Goal: Check status: Check status

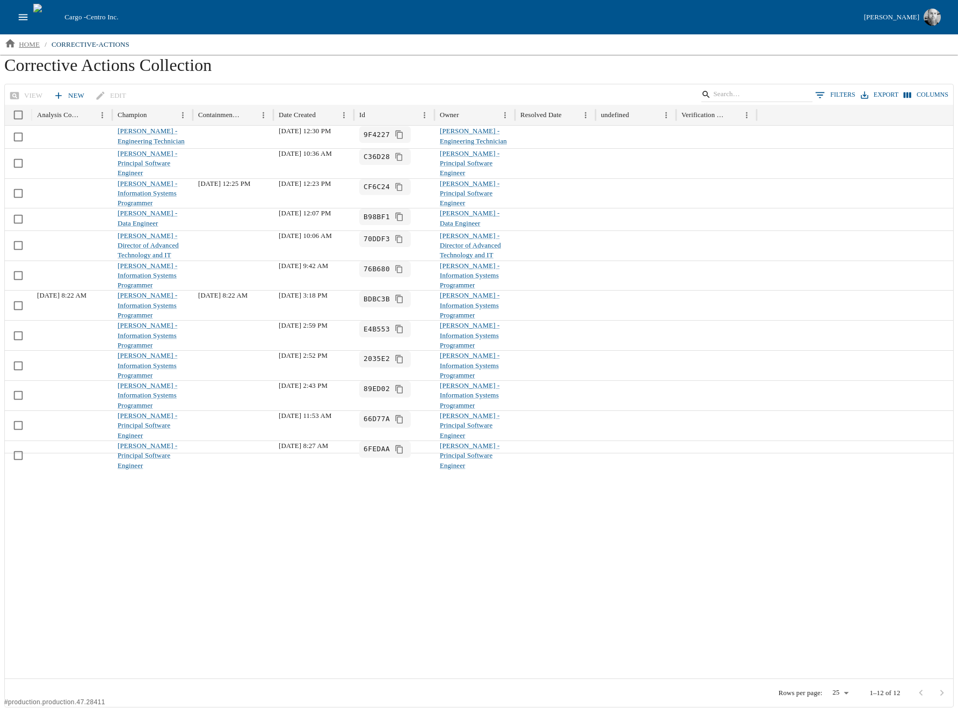
click at [26, 41] on p "home" at bounding box center [29, 44] width 21 height 11
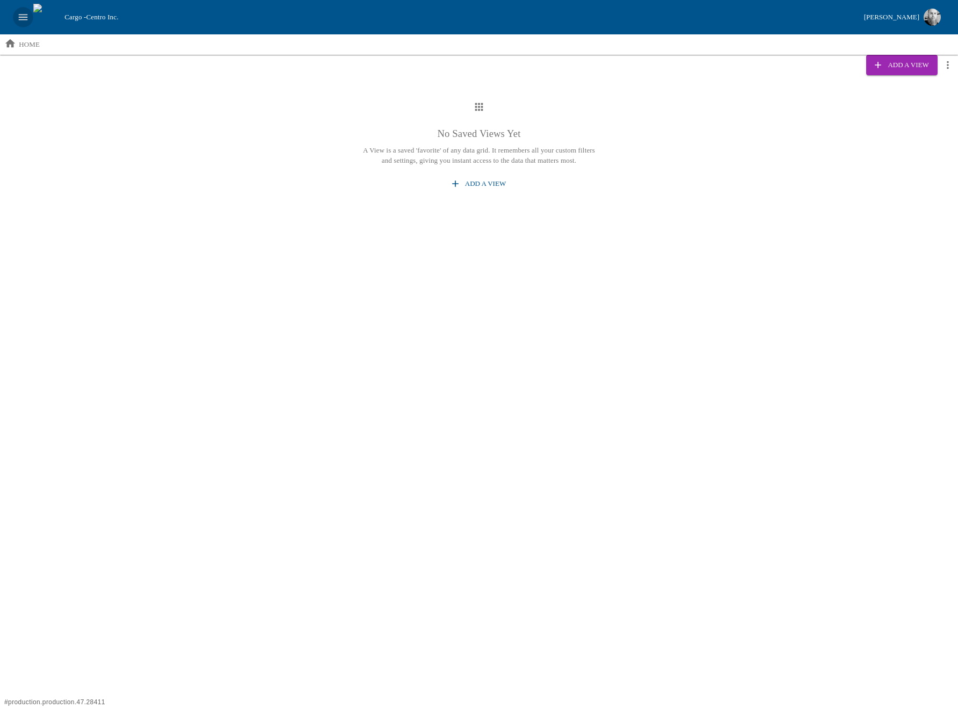
click at [20, 12] on icon "open drawer" at bounding box center [23, 17] width 12 height 12
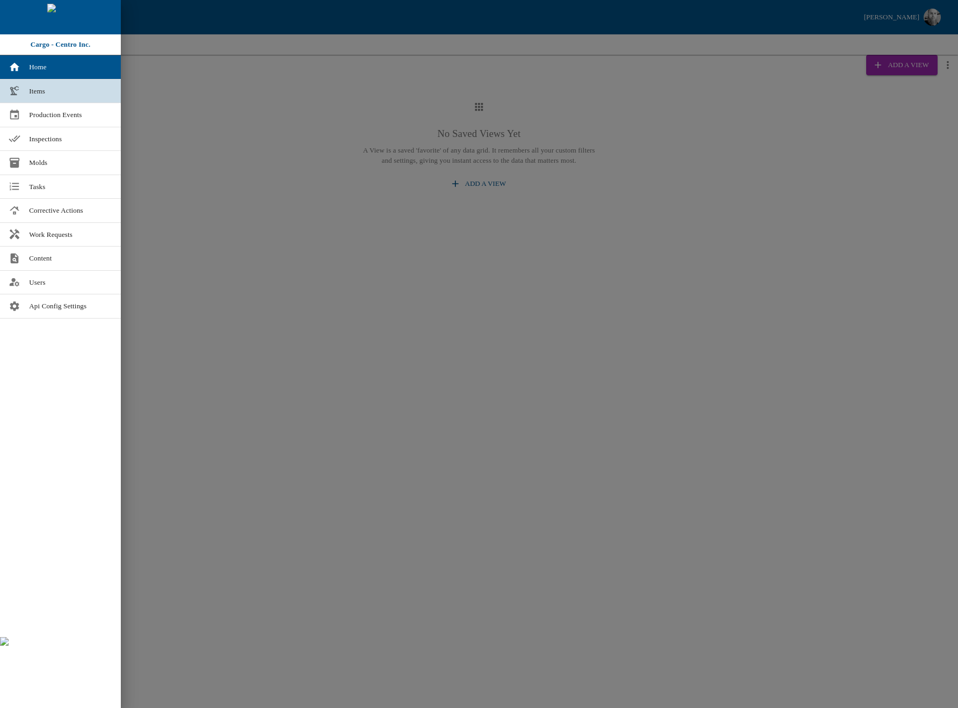
click at [26, 86] on link "Items" at bounding box center [60, 91] width 121 height 24
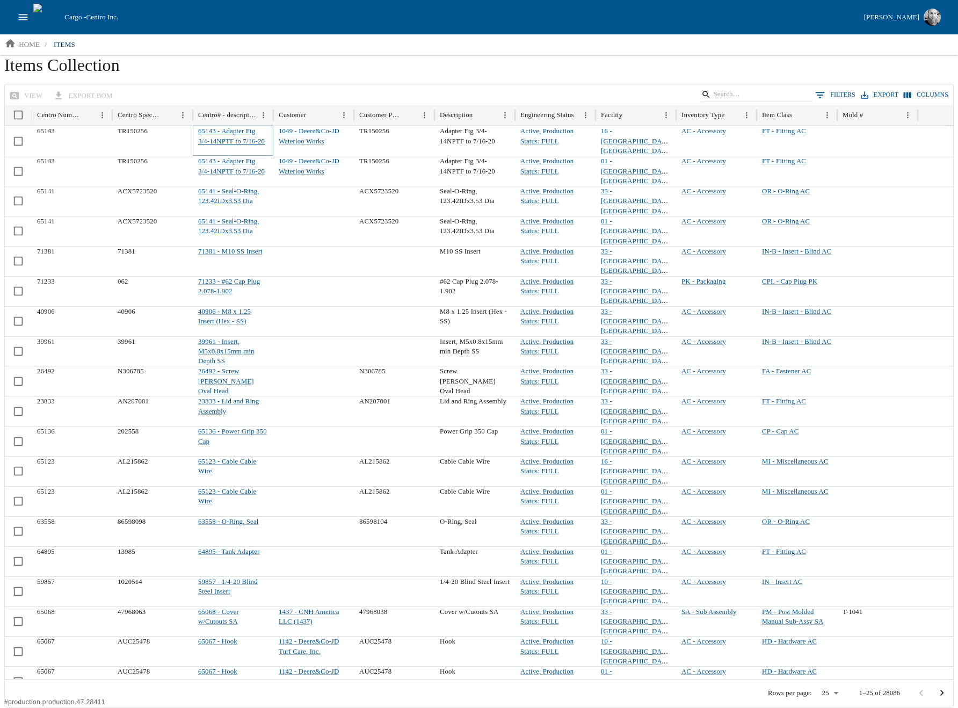
click at [214, 132] on link "65143 - Adapter Ftg 3/4-14NPTF to 7/16-20" at bounding box center [231, 135] width 67 height 17
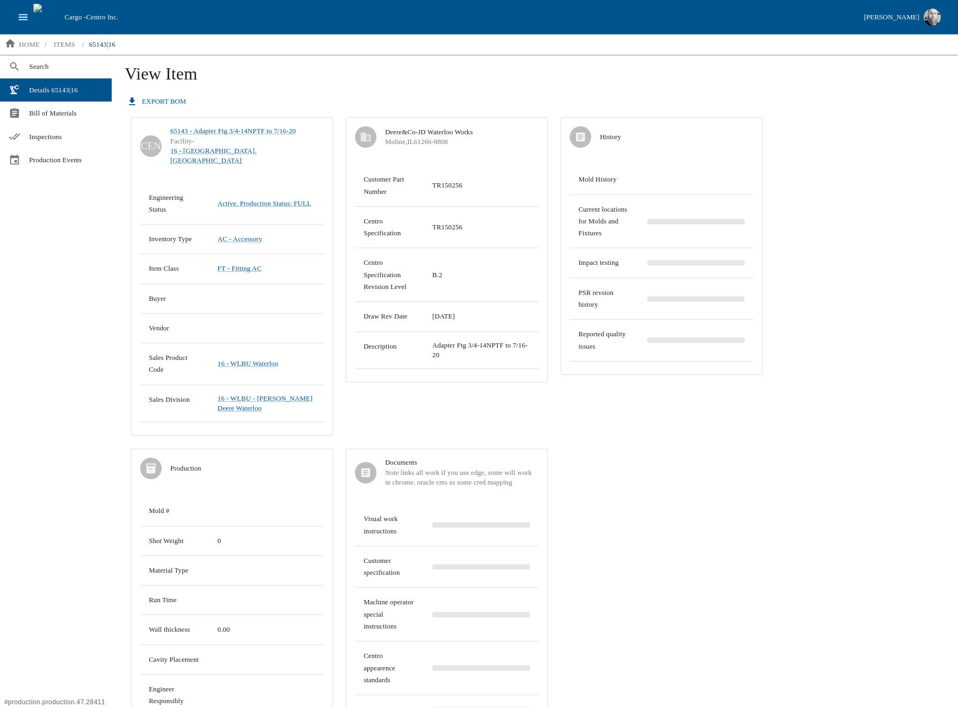
click at [276, 78] on h1 "View Item" at bounding box center [535, 77] width 821 height 29
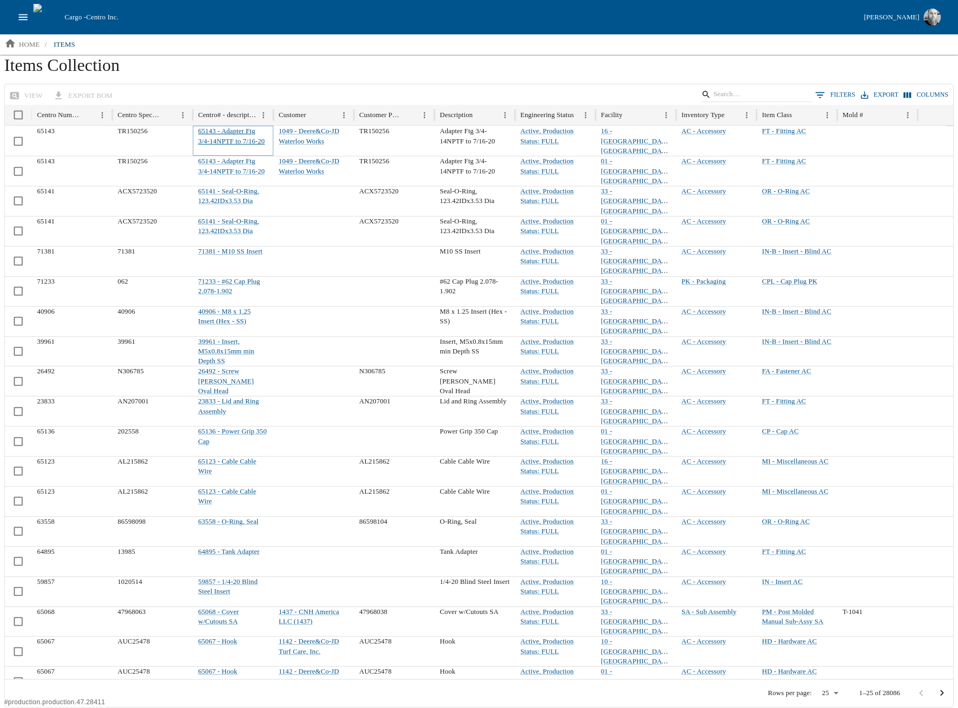
click at [232, 132] on link "65143 - Adapter Ftg 3/4-14NPTF to 7/16-20" at bounding box center [231, 135] width 67 height 17
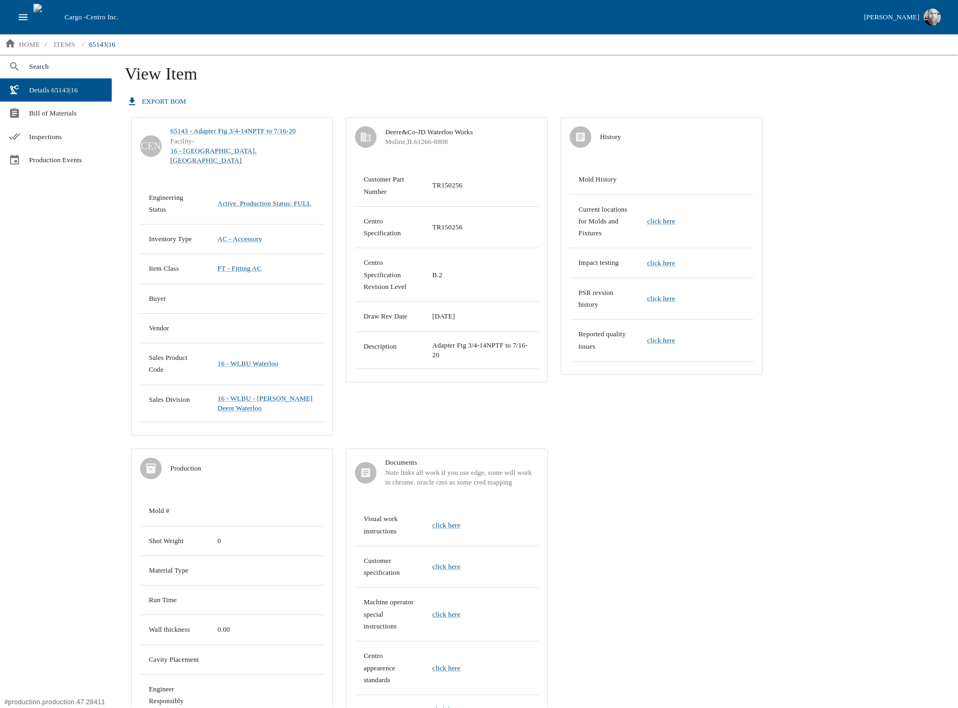
drag, startPoint x: 258, startPoint y: 90, endPoint x: 260, endPoint y: 84, distance: 6.3
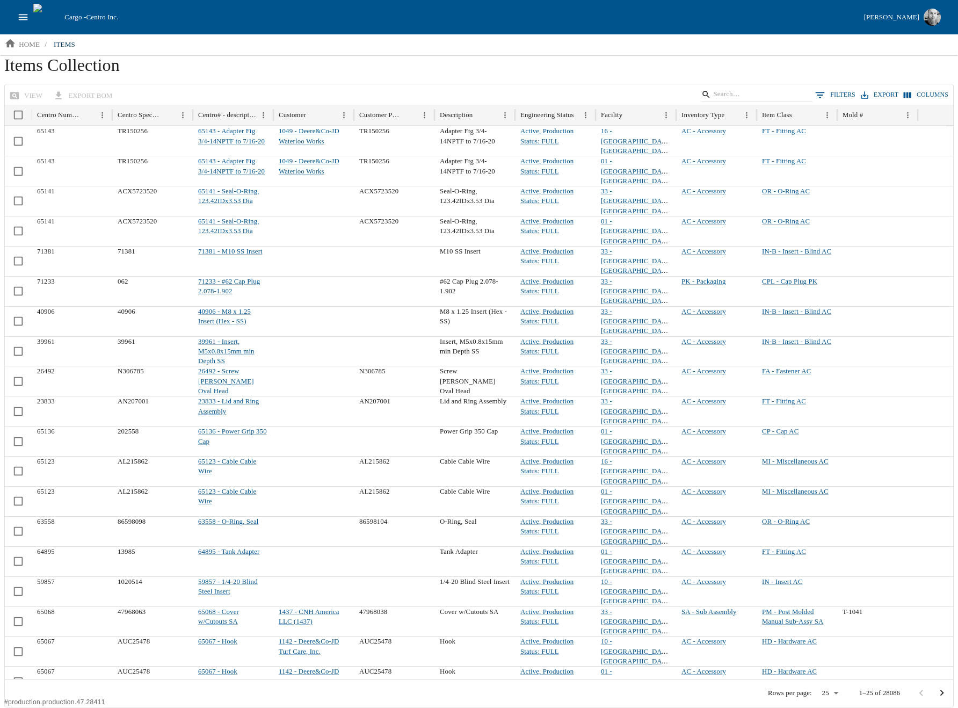
click at [27, 17] on icon "open drawer" at bounding box center [23, 17] width 9 height 6
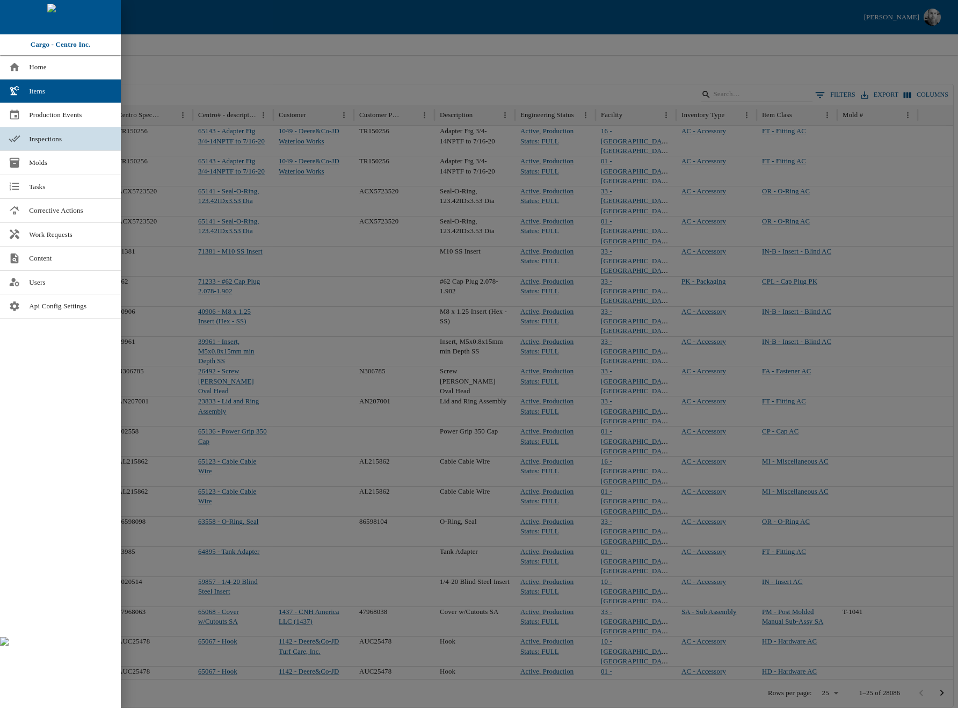
click at [49, 138] on span "Inspections" at bounding box center [70, 139] width 83 height 11
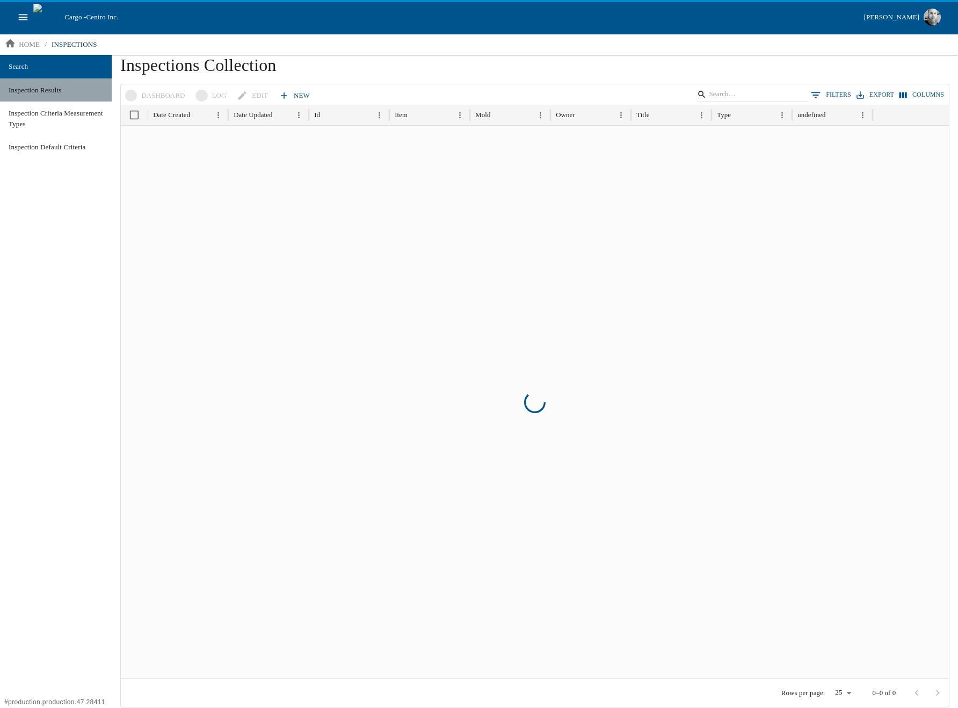
click at [41, 86] on span "Inspection Results" at bounding box center [56, 90] width 95 height 11
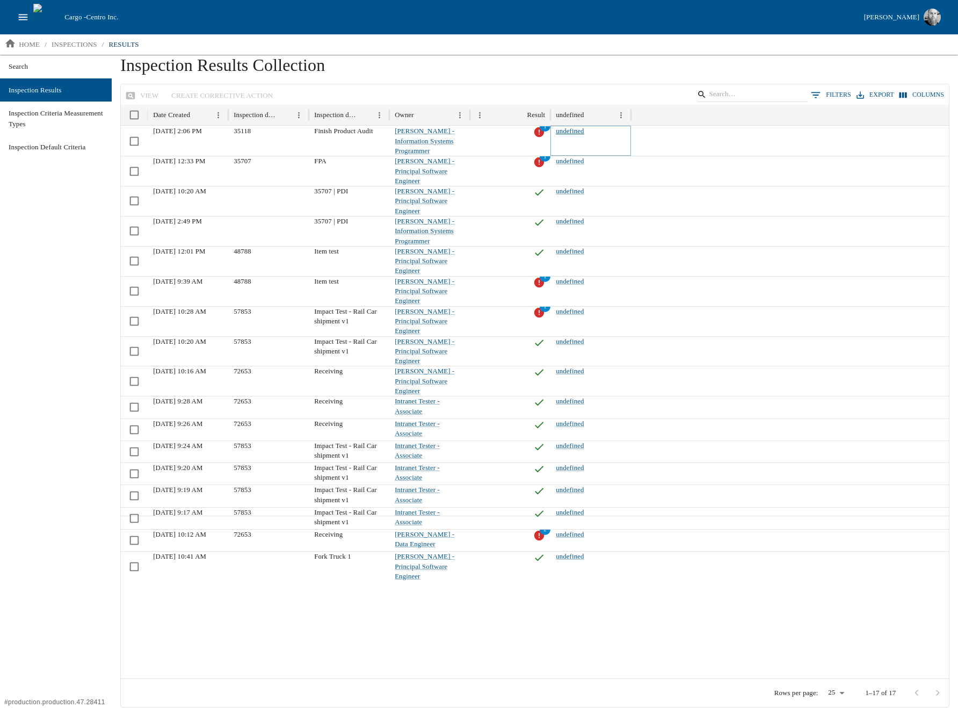
click at [572, 128] on link "undefined" at bounding box center [570, 131] width 28 height 8
click at [539, 603] on div at bounding box center [535, 597] width 829 height 163
click at [502, 605] on div at bounding box center [535, 597] width 829 height 163
